Goal: Communication & Community: Share content

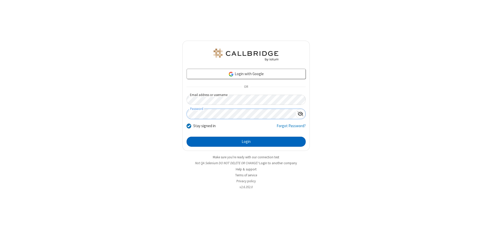
click at [246, 142] on button "Login" at bounding box center [246, 142] width 119 height 10
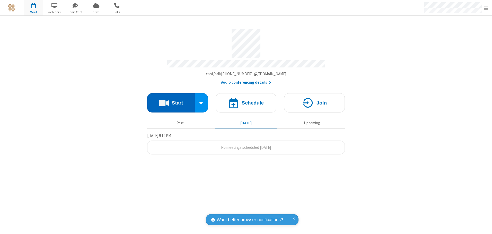
click at [171, 101] on button "Start" at bounding box center [171, 102] width 48 height 19
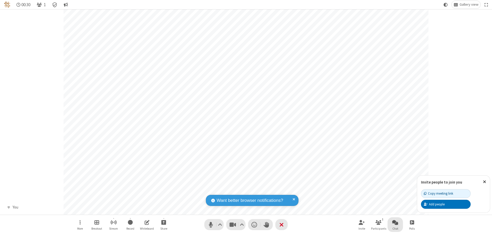
click at [395, 222] on span "Open chat" at bounding box center [395, 222] width 6 height 6
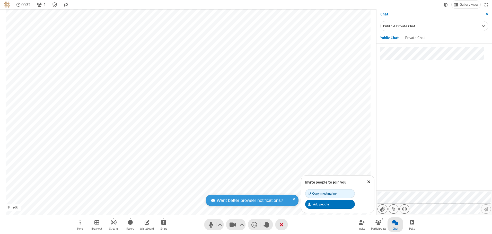
type input "C:\fakepath\doc_test.docx"
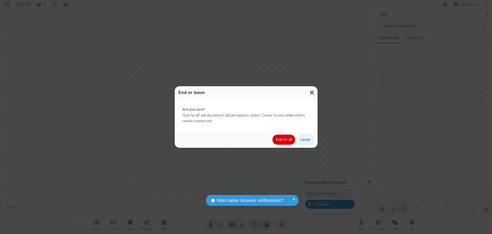
click at [284, 139] on button "End for all" at bounding box center [284, 140] width 23 height 10
